Goal: Transaction & Acquisition: Obtain resource

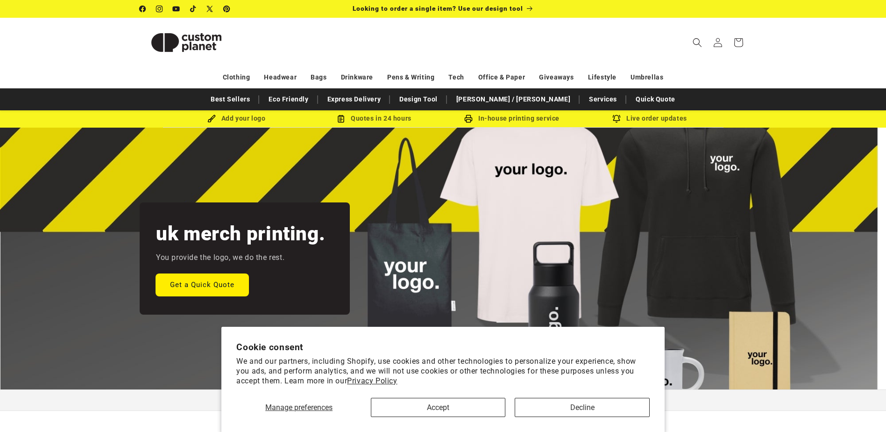
click at [218, 282] on link "Get a Quick Quote" at bounding box center [202, 284] width 93 height 22
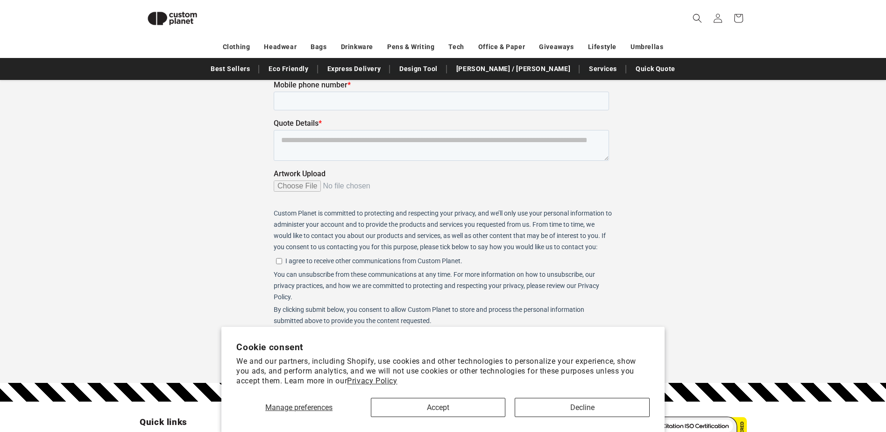
scroll to position [174, 0]
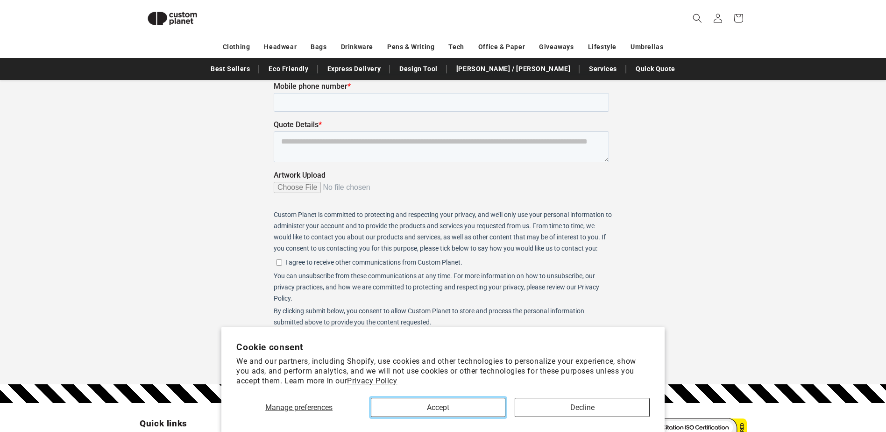
click at [430, 404] on button "Accept" at bounding box center [438, 407] width 135 height 19
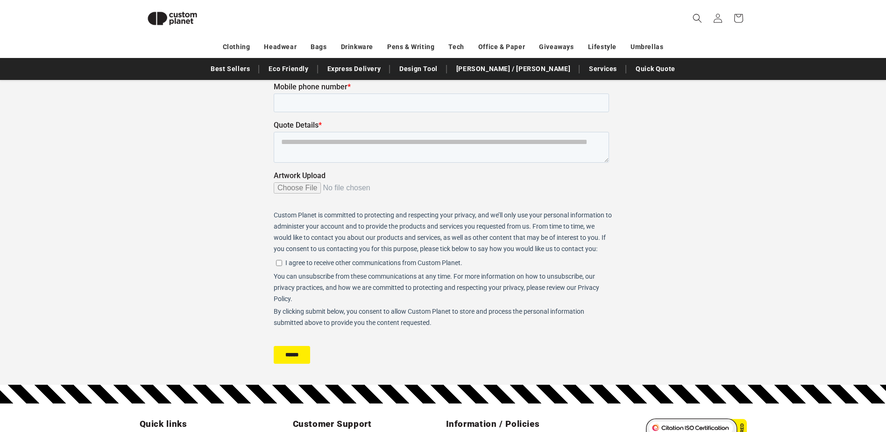
scroll to position [0, 0]
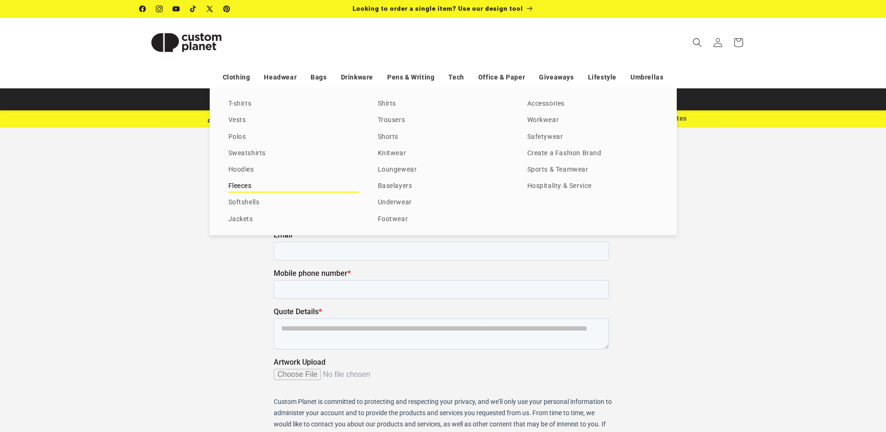
click at [235, 187] on link "Fleeces" at bounding box center [293, 186] width 131 height 13
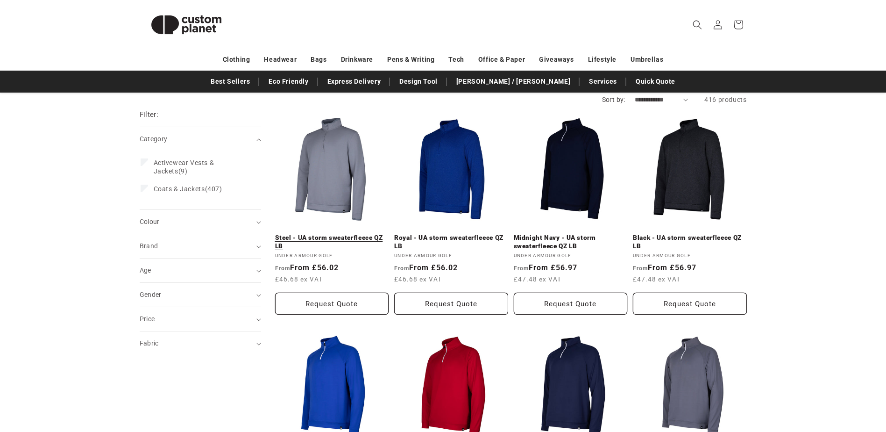
scroll to position [93, 0]
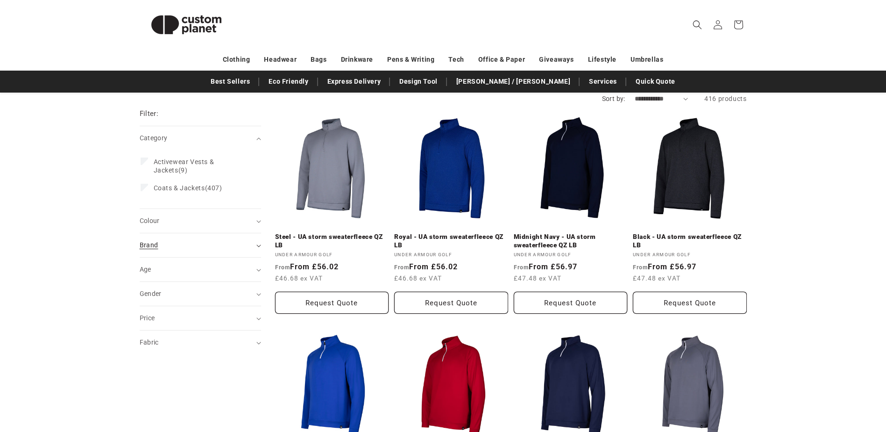
click at [260, 247] on icon "Brand (0 selected)" at bounding box center [259, 245] width 5 height 3
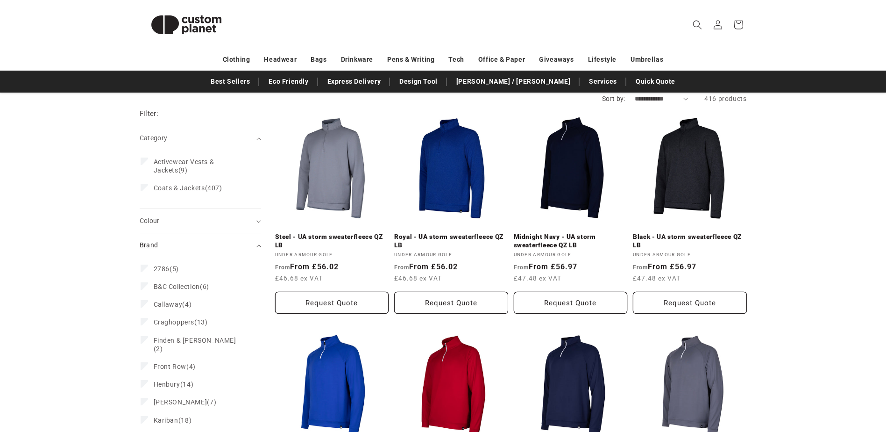
click at [255, 246] on summary "Brand (0)" at bounding box center [200, 245] width 121 height 24
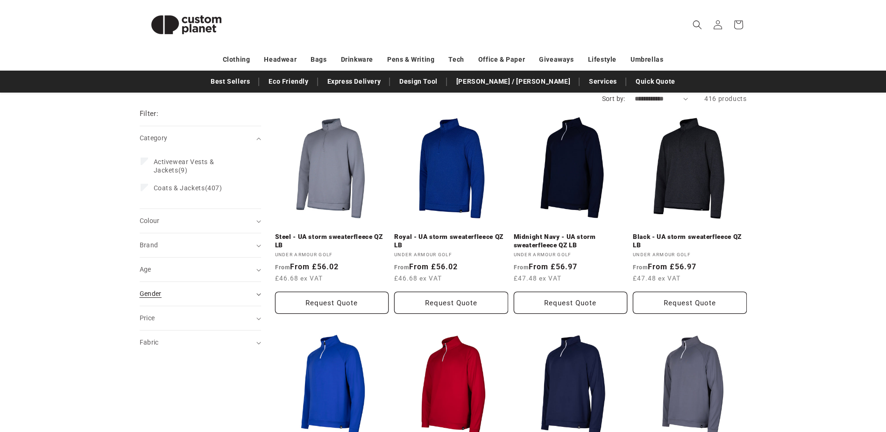
click at [190, 287] on summary "Gender (0)" at bounding box center [200, 294] width 121 height 24
click at [152, 357] on label "Unisex (112) Unisex (112 products)" at bounding box center [198, 353] width 114 height 18
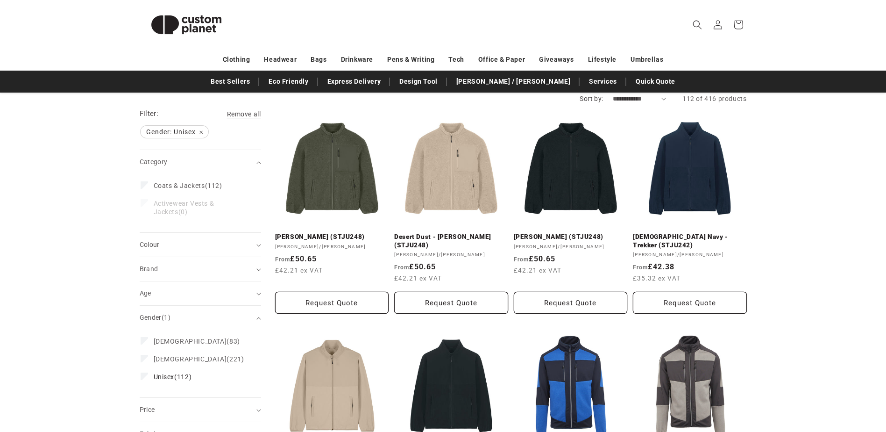
click at [631, 99] on select "**********" at bounding box center [640, 99] width 54 height 10
select select "**********"
click at [613, 94] on select "**********" at bounding box center [640, 99] width 54 height 10
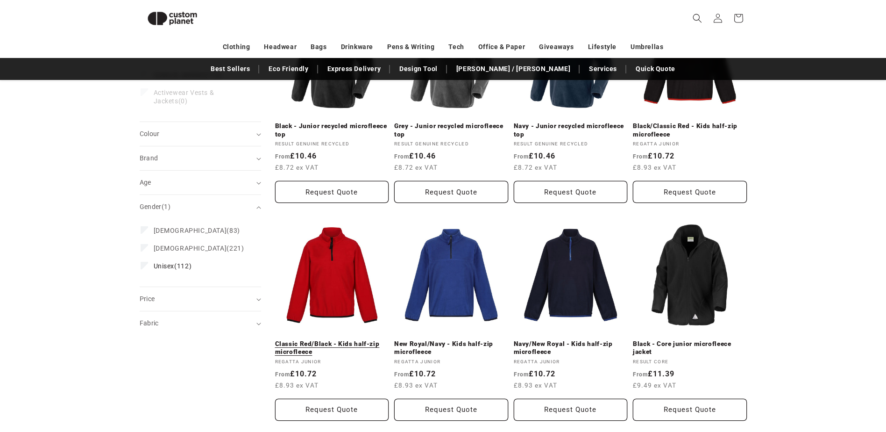
scroll to position [175, 0]
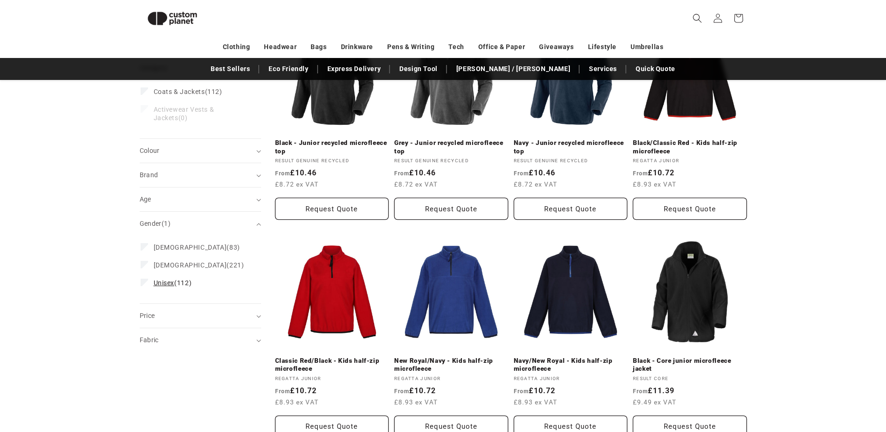
click at [144, 282] on icon at bounding box center [144, 281] width 5 height 3
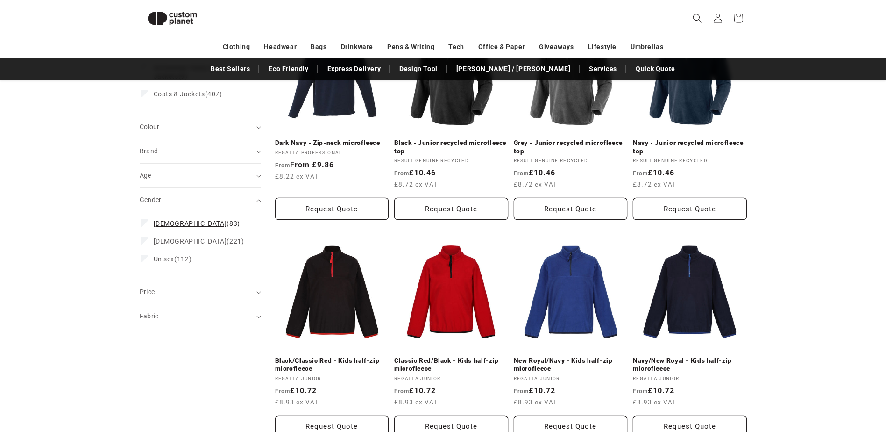
drag, startPoint x: 150, startPoint y: 222, endPoint x: 168, endPoint y: 227, distance: 19.2
click at [150, 224] on label "Female (83) Female (83 products)" at bounding box center [198, 223] width 114 height 18
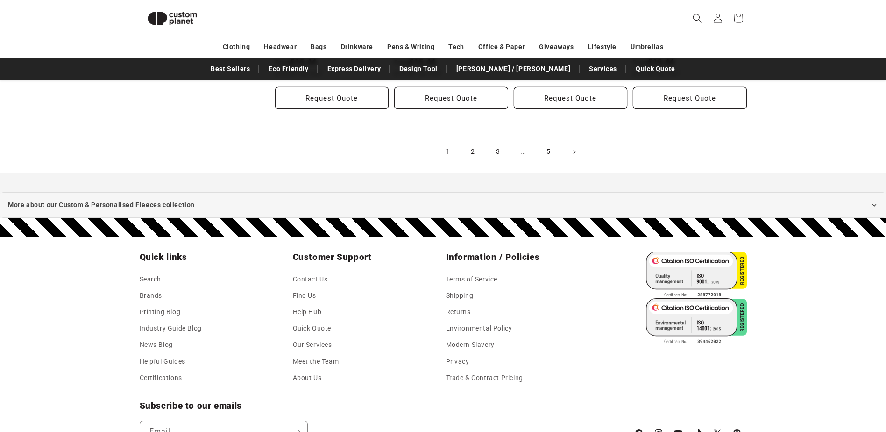
scroll to position [1238, 0]
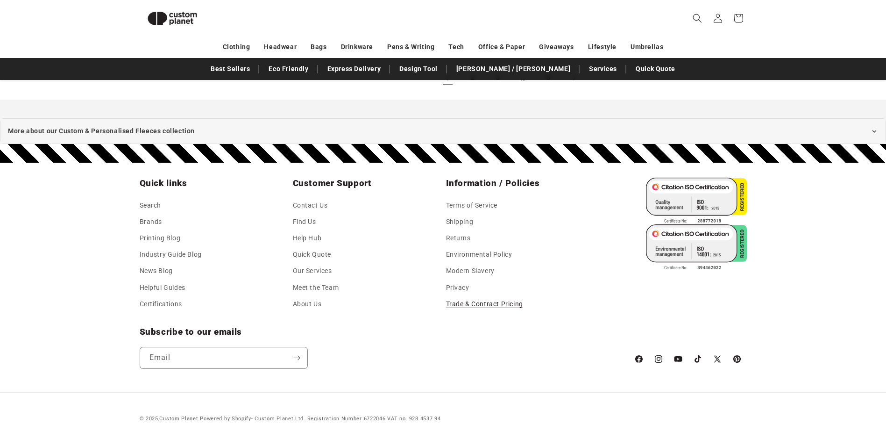
click at [494, 296] on link "Trade & Contract Pricing" at bounding box center [484, 304] width 77 height 16
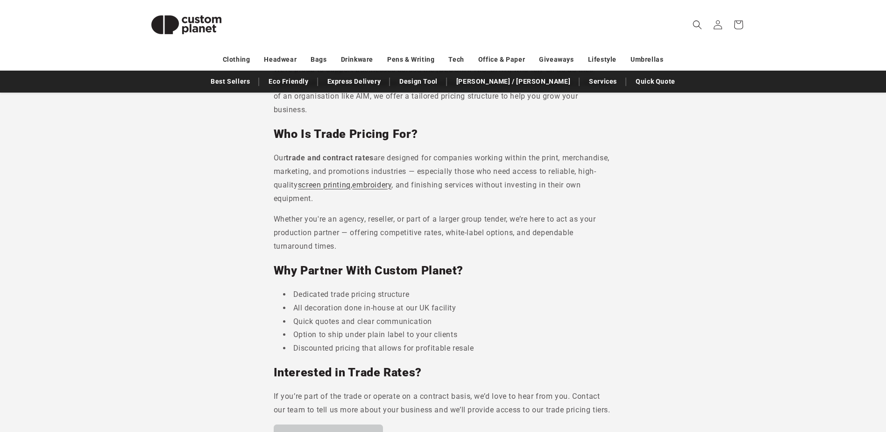
scroll to position [280, 0]
